Goal: Information Seeking & Learning: Find specific fact

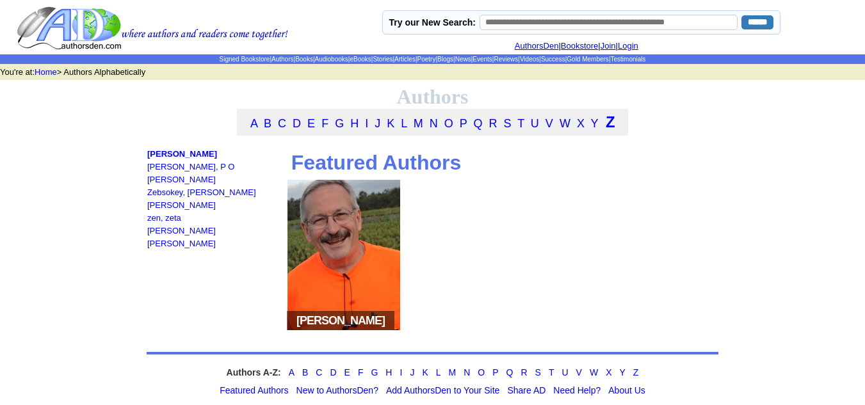
scroll to position [74, 0]
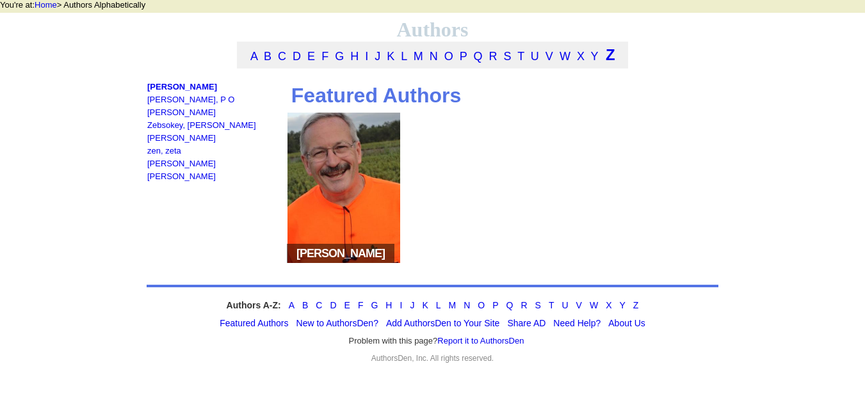
click at [319, 253] on span "[PERSON_NAME]" at bounding box center [341, 253] width 108 height 19
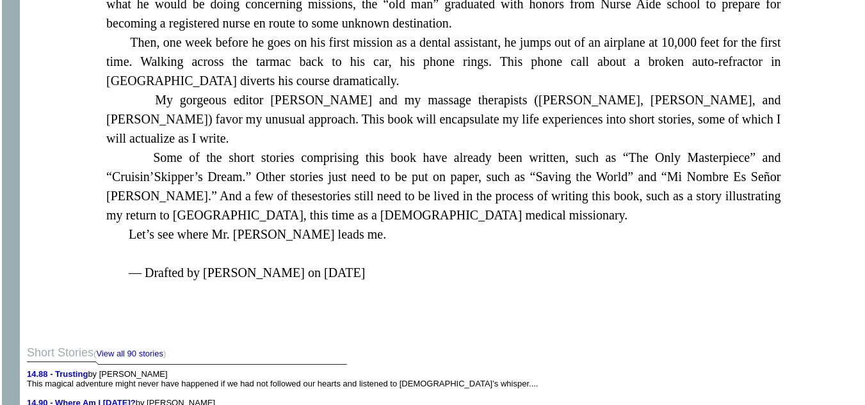
scroll to position [653, 0]
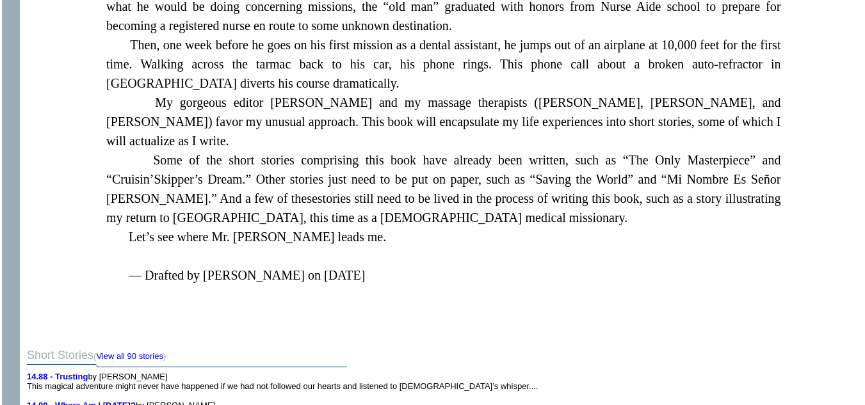
click at [319, 266] on p "— Drafted by [PERSON_NAME] on [DATE]" at bounding box center [443, 288] width 674 height 44
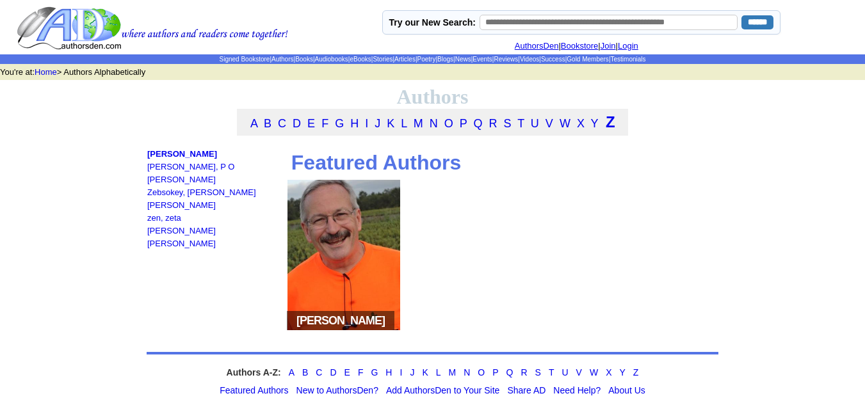
scroll to position [74, 0]
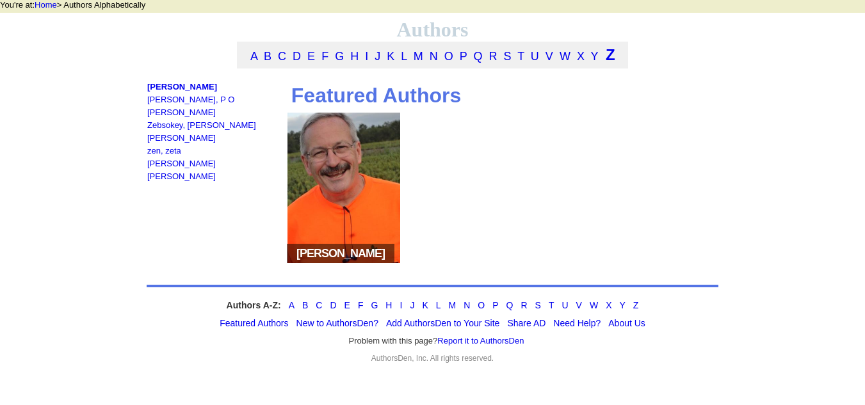
drag, startPoint x: 223, startPoint y: 84, endPoint x: 161, endPoint y: 77, distance: 63.2
click at [161, 77] on div "A B C D E F G H I J K L M N O P Q R S T U V W X Y Z Zachary, Scott D Zack, P O" at bounding box center [432, 209] width 574 height 335
click at [167, 100] on link "[PERSON_NAME], P O" at bounding box center [190, 100] width 87 height 10
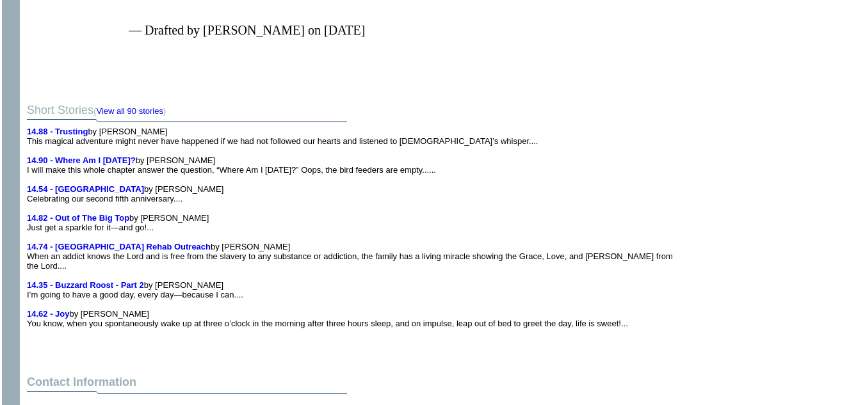
scroll to position [897, 0]
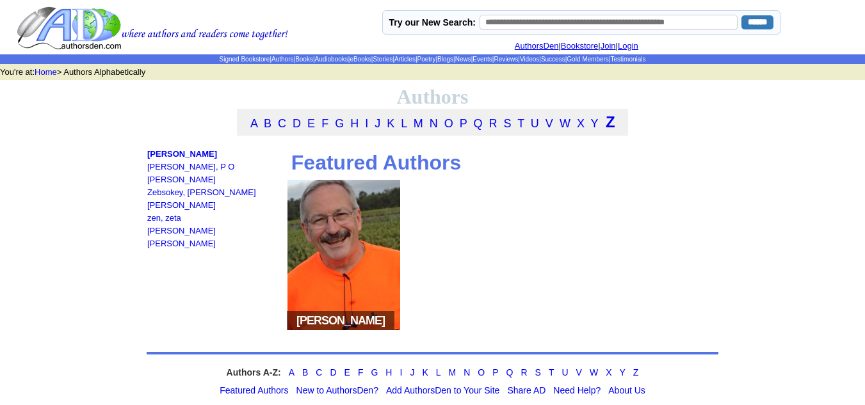
scroll to position [74, 0]
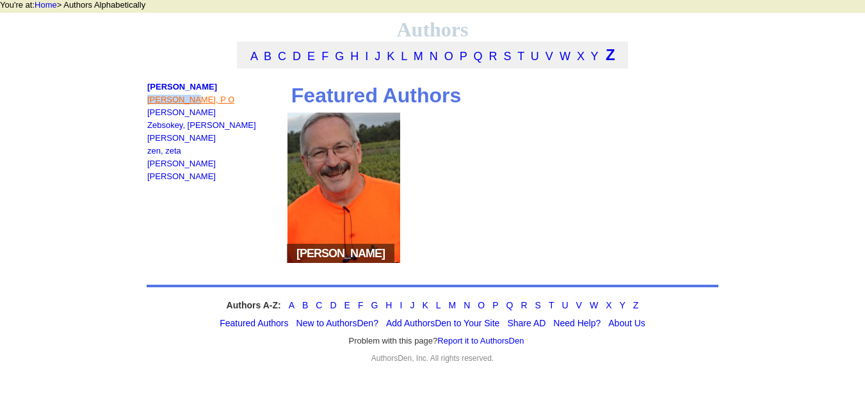
drag, startPoint x: 194, startPoint y: 97, endPoint x: 147, endPoint y: 97, distance: 46.7
click at [147, 97] on td "[PERSON_NAME], [PERSON_NAME], P O [PERSON_NAME] [PERSON_NAME], [PERSON_NAME] [P…" at bounding box center [211, 181] width 129 height 201
click at [167, 97] on link "[PERSON_NAME], P O" at bounding box center [190, 100] width 87 height 10
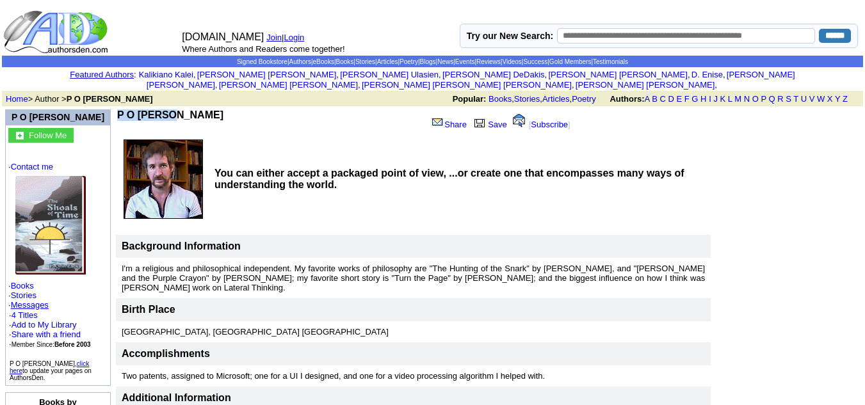
click at [166, 108] on td "P O Zack Share Save [ Subscribe ]" at bounding box center [354, 121] width 476 height 27
